Goal: Task Accomplishment & Management: Manage account settings

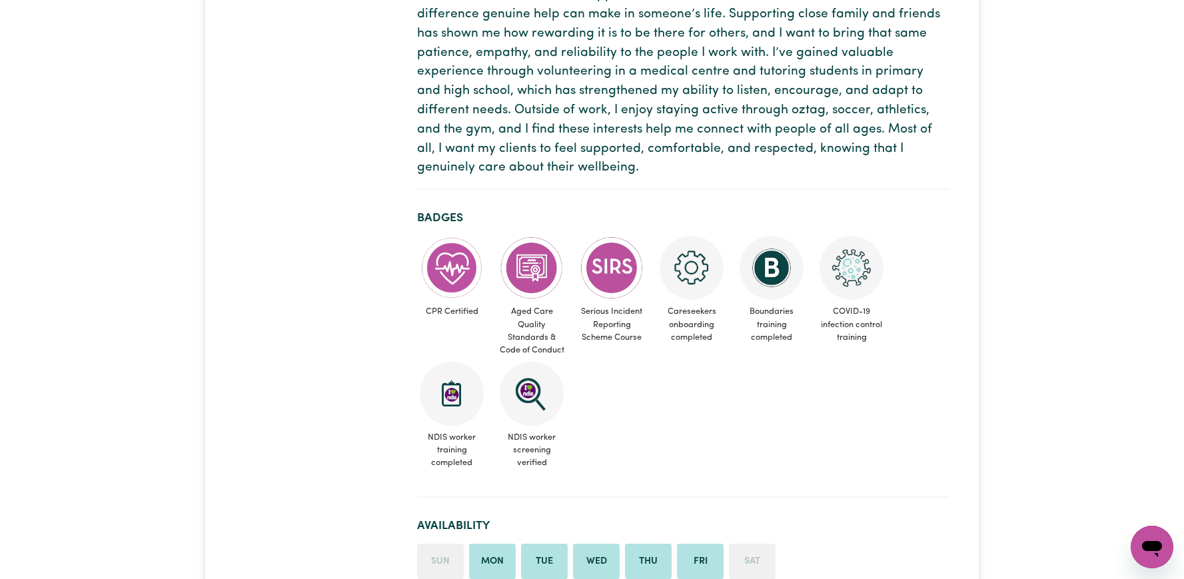
scroll to position [323, 0]
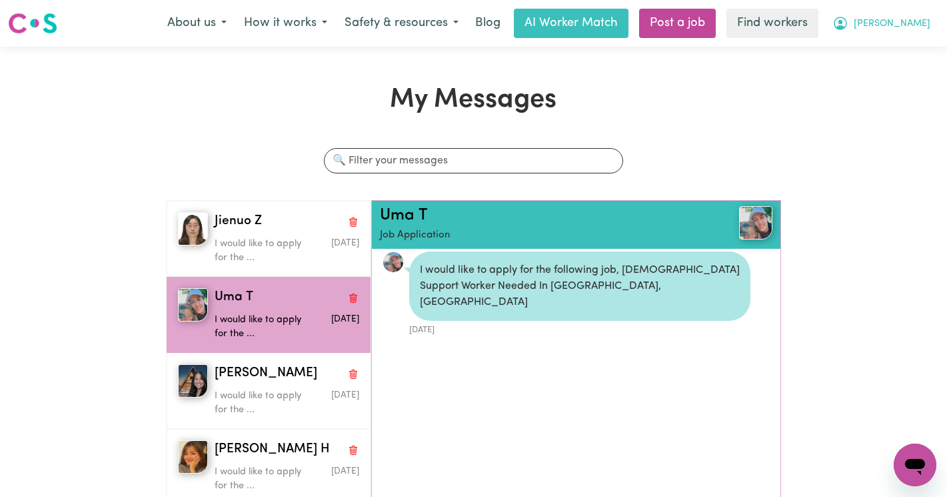
click at [849, 24] on icon "My Account" at bounding box center [841, 23] width 16 height 16
click at [871, 78] on link "Logout" at bounding box center [885, 76] width 105 height 25
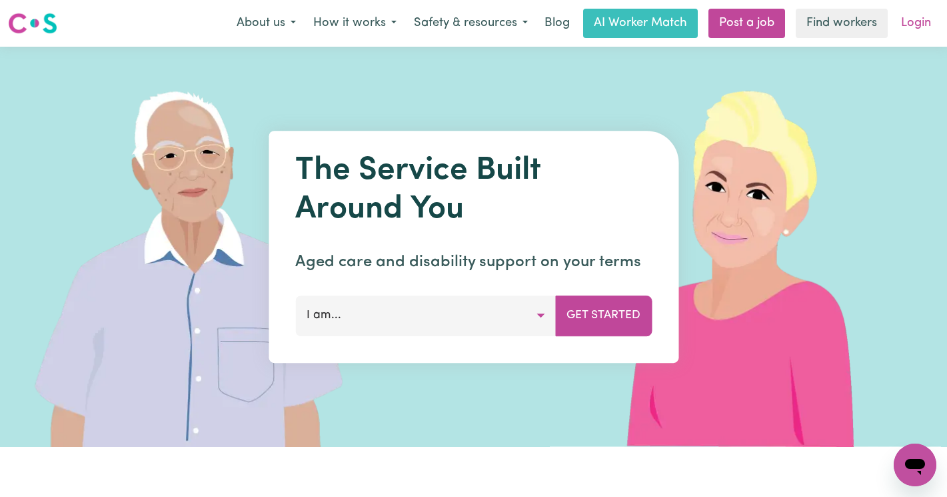
click at [909, 29] on link "Login" at bounding box center [916, 23] width 46 height 29
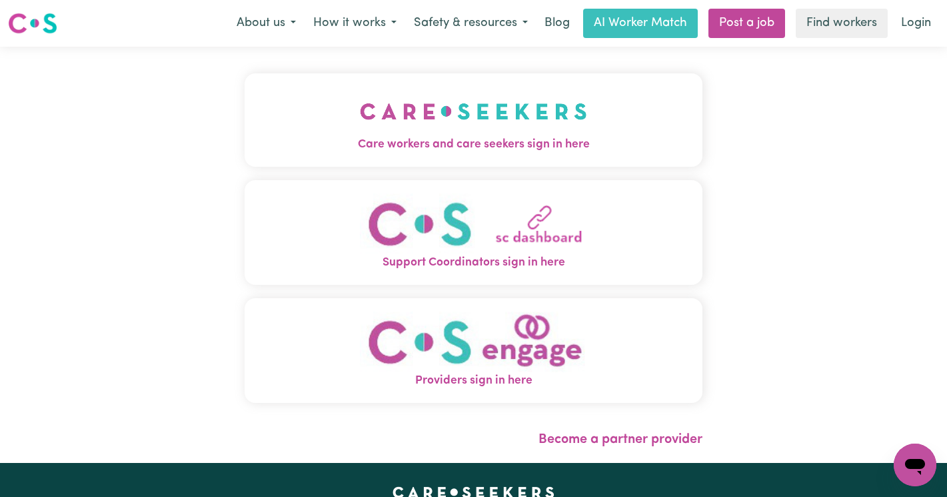
click at [535, 83] on button "Care workers and care seekers sign in here" at bounding box center [474, 119] width 458 height 93
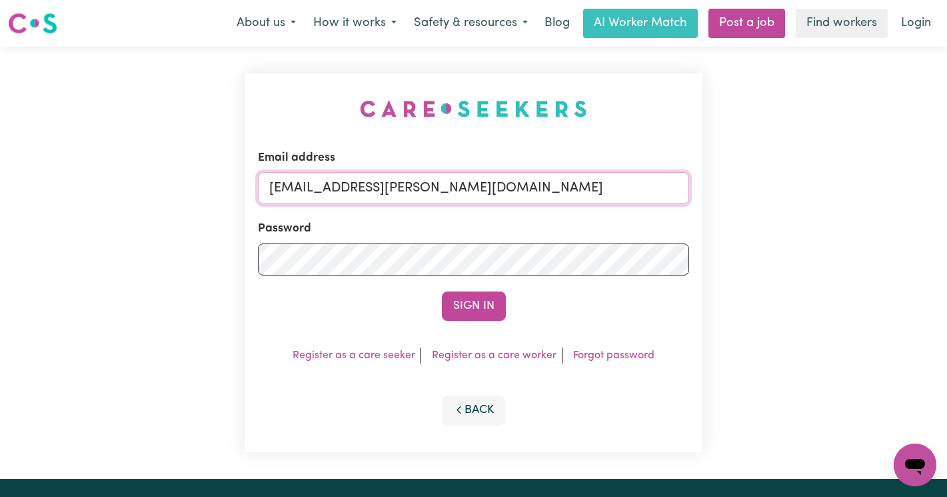
drag, startPoint x: 416, startPoint y: 196, endPoint x: 342, endPoint y: 189, distance: 74.3
click at [342, 189] on input "[EMAIL_ADDRESS][PERSON_NAME][DOMAIN_NAME]" at bounding box center [473, 188] width 431 height 32
paste input "[EMAIL_ADDRESS][DOMAIN_NAME]"
type input "[EMAIL_ADDRESS][DOMAIN_NAME]"
click at [442, 291] on button "Sign In" at bounding box center [474, 305] width 64 height 29
